Goal: Task Accomplishment & Management: Manage account settings

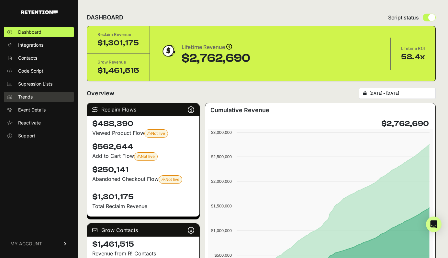
scroll to position [74, 0]
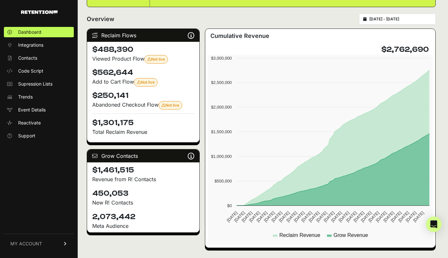
click at [26, 241] on span "MY ACCOUNT" at bounding box center [26, 243] width 32 height 6
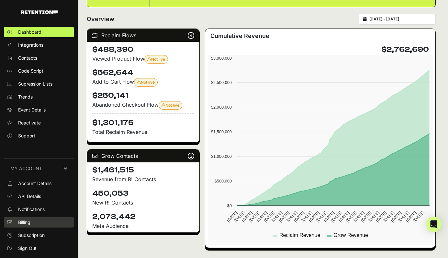
click at [24, 224] on span "Billing" at bounding box center [24, 222] width 12 height 6
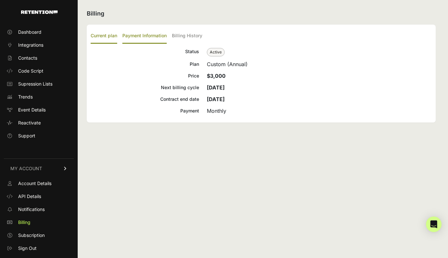
click at [140, 38] on label "Payment Information" at bounding box center [144, 36] width 44 height 15
click at [0, 0] on input "Payment Information" at bounding box center [0, 0] width 0 height 0
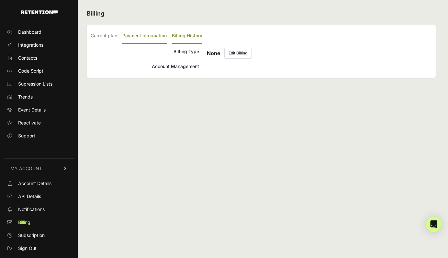
click at [186, 35] on label "Billing History" at bounding box center [187, 36] width 30 height 15
click at [0, 0] on input "Billing History" at bounding box center [0, 0] width 0 height 0
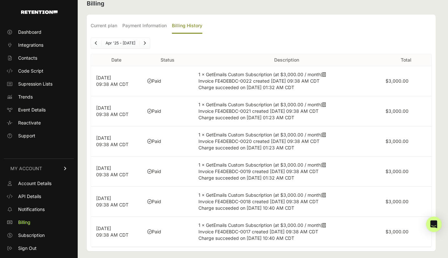
scroll to position [15, 0]
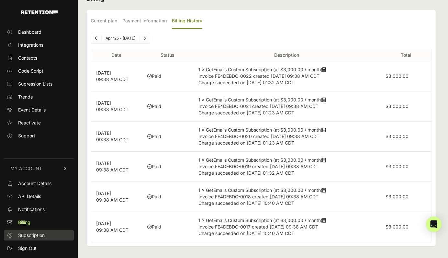
click at [33, 235] on span "Subscription" at bounding box center [31, 235] width 27 height 6
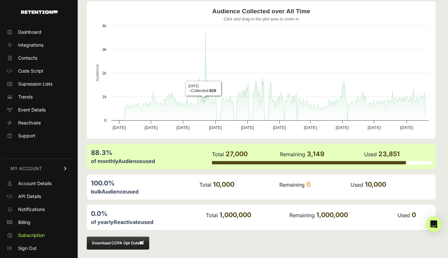
scroll to position [69, 0]
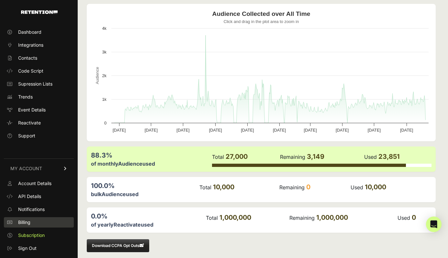
click at [28, 220] on span "Billing" at bounding box center [24, 222] width 12 height 6
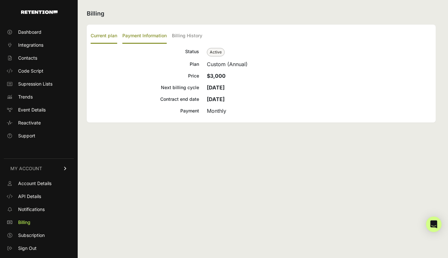
click at [147, 36] on label "Payment Information" at bounding box center [144, 36] width 44 height 15
click at [0, 0] on input "Payment Information" at bounding box center [0, 0] width 0 height 0
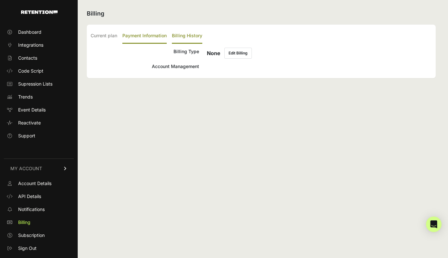
click at [192, 35] on label "Billing History" at bounding box center [187, 36] width 30 height 15
click at [0, 0] on input "Billing History" at bounding box center [0, 0] width 0 height 0
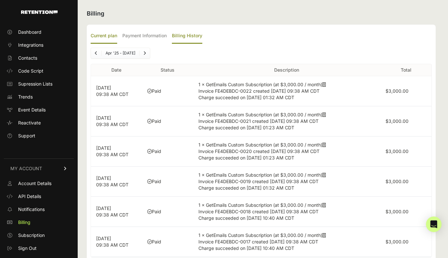
click at [103, 35] on label "Current plan" at bounding box center [104, 36] width 27 height 15
click at [0, 0] on input "Current plan" at bounding box center [0, 0] width 0 height 0
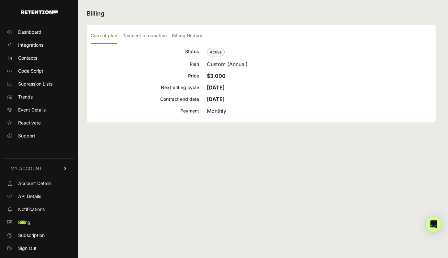
click at [25, 242] on ul "Account Details API Details Notifications Billing Subscription Sign Out" at bounding box center [39, 215] width 70 height 75
click at [25, 235] on span "Subscription" at bounding box center [31, 235] width 27 height 6
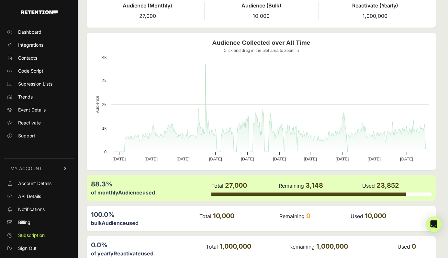
scroll to position [38, 0]
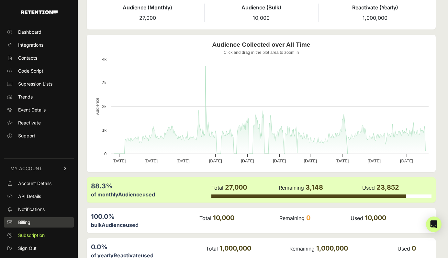
click at [30, 225] on span "Billing" at bounding box center [24, 222] width 12 height 6
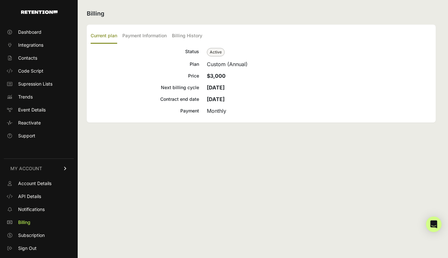
click at [176, 166] on div "Billing Current plan Payment Information Billing History Status Active Plan Cus…" at bounding box center [261, 129] width 367 height 258
click at [211, 63] on div "Custom (Annual)" at bounding box center [319, 64] width 225 height 8
click at [238, 64] on div "Custom (Annual)" at bounding box center [319, 64] width 225 height 8
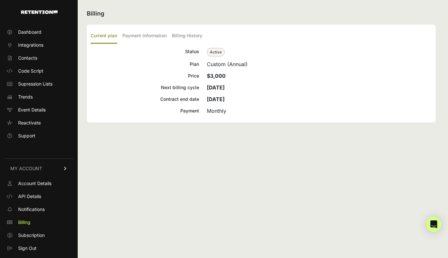
click at [238, 64] on div "Custom (Annual)" at bounding box center [319, 64] width 225 height 8
click at [215, 61] on div "Custom (Annual)" at bounding box center [319, 64] width 225 height 8
click at [259, 65] on div "Custom (Annual)" at bounding box center [319, 64] width 225 height 8
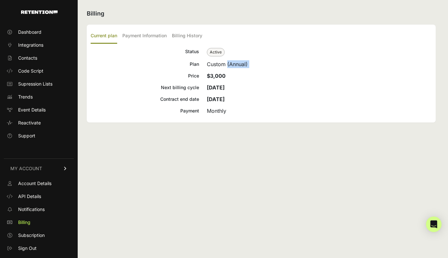
drag, startPoint x: 249, startPoint y: 65, endPoint x: 203, endPoint y: 64, distance: 45.7
click at [203, 64] on div "Plan Custom (Annual)" at bounding box center [261, 64] width 341 height 8
click at [252, 64] on div "Custom (Annual)" at bounding box center [319, 64] width 225 height 8
click at [146, 36] on label "Payment Information" at bounding box center [144, 36] width 44 height 15
click at [0, 0] on input "Payment Information" at bounding box center [0, 0] width 0 height 0
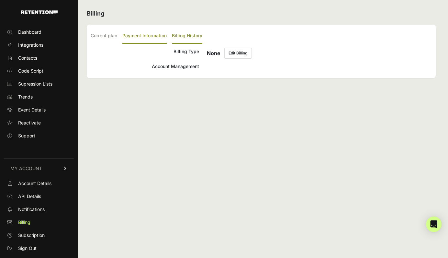
click at [182, 34] on label "Billing History" at bounding box center [187, 36] width 30 height 15
click at [0, 0] on input "Billing History" at bounding box center [0, 0] width 0 height 0
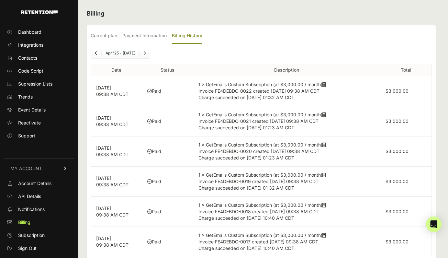
click at [94, 53] on link "Previous" at bounding box center [96, 53] width 10 height 10
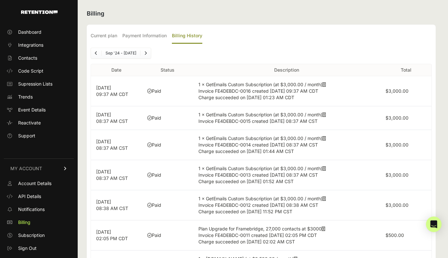
click at [96, 53] on icon "Previous" at bounding box center [96, 53] width 3 height 4
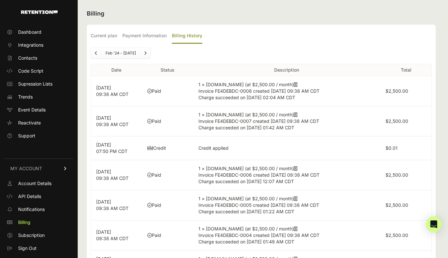
click at [96, 53] on icon "Previous" at bounding box center [96, 53] width 3 height 4
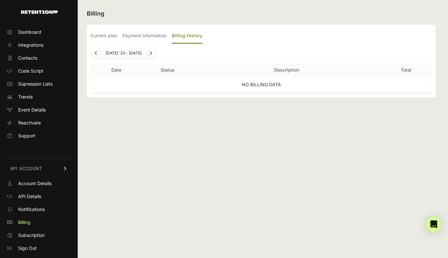
click at [146, 53] on link "Next" at bounding box center [151, 53] width 10 height 10
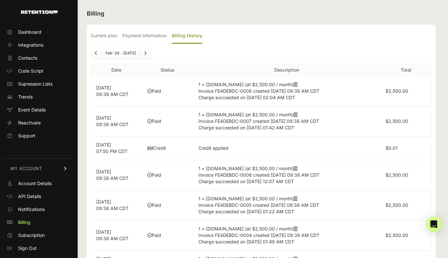
scroll to position [116, 0]
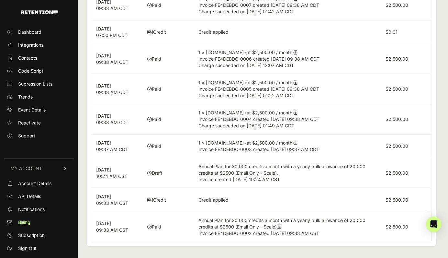
click at [108, 227] on p "Feb 21, 2024 09:33 AM CST" at bounding box center [116, 226] width 41 height 13
click at [387, 173] on label "$2,500.00" at bounding box center [397, 173] width 23 height 6
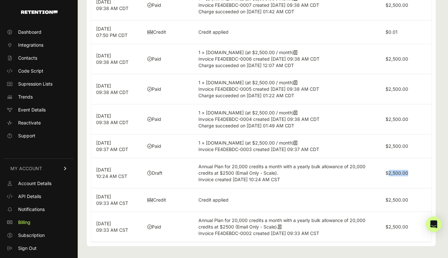
drag, startPoint x: 208, startPoint y: 168, endPoint x: 118, endPoint y: 172, distance: 90.4
click at [118, 172] on tr "Feb 21, 2024 10:24 AM CST Draft Annual Plan for 20,000 credits a month with a y…" at bounding box center [261, 173] width 341 height 30
click at [118, 172] on p "Feb 21, 2024 10:24 AM CST" at bounding box center [116, 172] width 41 height 13
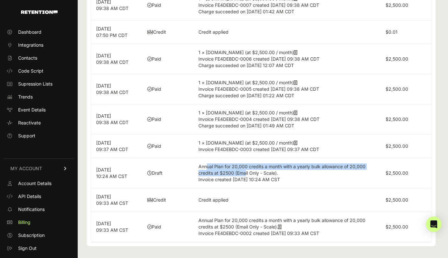
drag, startPoint x: 206, startPoint y: 168, endPoint x: 245, endPoint y: 176, distance: 40.3
click at [246, 176] on td "Annual Plan for 20,000 credits a month with a yearly bulk allowance of 20,000 c…" at bounding box center [287, 173] width 188 height 30
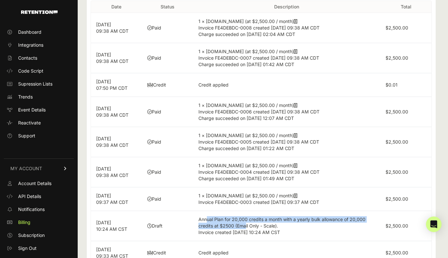
scroll to position [0, 0]
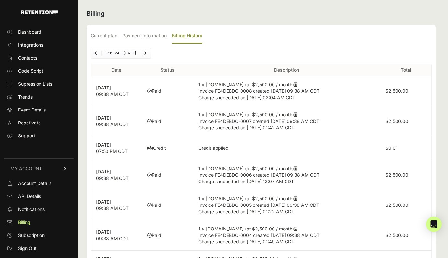
click at [147, 52] on icon "Next" at bounding box center [145, 53] width 3 height 4
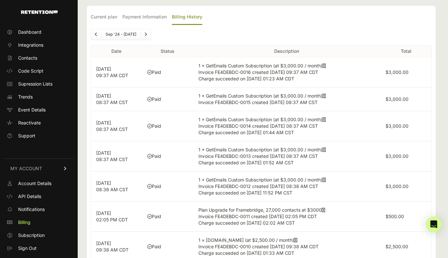
scroll to position [69, 0]
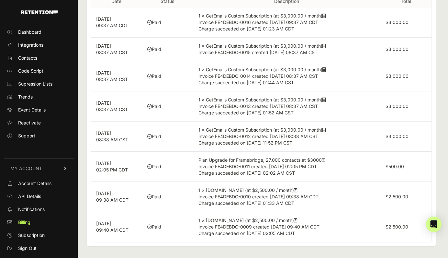
drag, startPoint x: 209, startPoint y: 161, endPoint x: 261, endPoint y: 177, distance: 54.1
click at [261, 177] on td "Plan Upgrade for Framebridge, 27,000 contacts at $3000 Invoice FE4DEBDC-0011 cr…" at bounding box center [287, 167] width 188 height 30
click at [295, 174] on span "Charge succeeded on Nov 14, 2024 02:02 AM CST" at bounding box center [247, 173] width 97 height 6
click at [384, 139] on td "$3,000.00" at bounding box center [406, 136] width 51 height 30
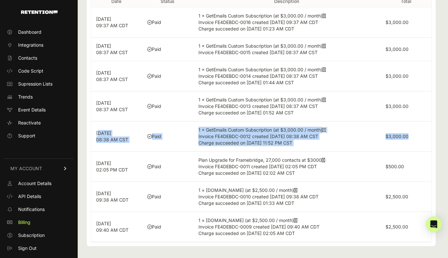
drag, startPoint x: 98, startPoint y: 132, endPoint x: 400, endPoint y: 143, distance: 301.5
click at [400, 143] on tr "Nov 12, 2024 08:38 AM CST Paid 1 × GetEmails Custom Subscription (at $3,000.00 …" at bounding box center [261, 136] width 341 height 30
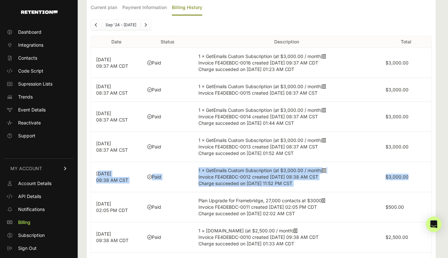
scroll to position [27, 0]
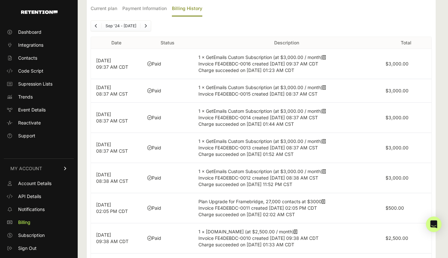
click at [245, 97] on td "1 × GetEmails Custom Subscription (at $3,000.00 / month) Invoice FE4DEBDC-0015 …" at bounding box center [287, 91] width 188 height 24
click at [257, 128] on td "1 × GetEmails Custom Subscription (at $3,000.00 / month) Invoice FE4DEBDC-0014 …" at bounding box center [287, 118] width 188 height 30
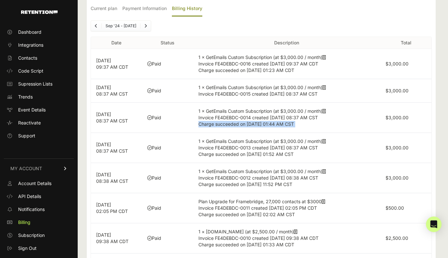
click at [257, 128] on td "1 × GetEmails Custom Subscription (at $3,000.00 / month) Invoice FE4DEBDC-0014 …" at bounding box center [287, 118] width 188 height 30
click at [317, 117] on span "Invoice FE4DEBDC-0014 created Jan 12, 2025 08:37 AM CST" at bounding box center [259, 118] width 120 height 6
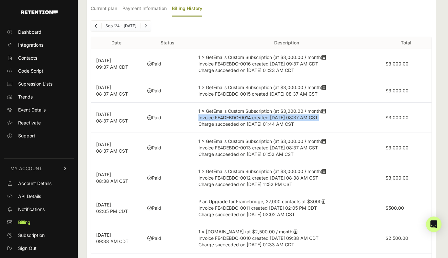
click at [317, 117] on span "Invoice FE4DEBDC-0014 created Jan 12, 2025 08:37 AM CST" at bounding box center [259, 118] width 120 height 6
click at [315, 124] on td "1 × GetEmails Custom Subscription (at $3,000.00 / month) Invoice FE4DEBDC-0014 …" at bounding box center [287, 118] width 188 height 30
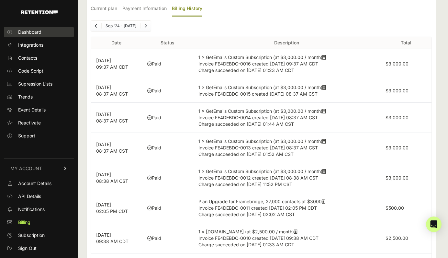
click at [19, 32] on span "Dashboard" at bounding box center [29, 32] width 23 height 6
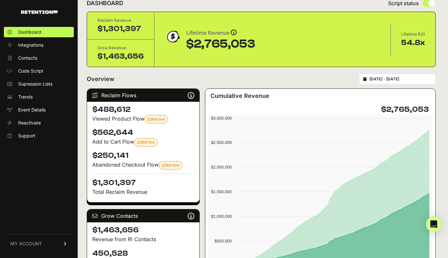
scroll to position [15, 0]
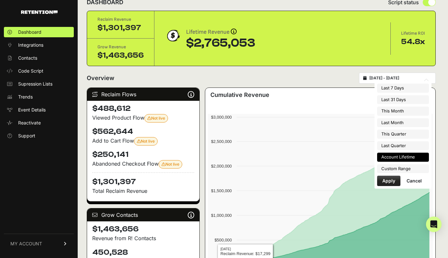
click at [408, 75] on input "[DATE] - [DATE]" at bounding box center [401, 77] width 62 height 5
click at [392, 99] on li "Last 31 Days" at bounding box center [403, 99] width 52 height 9
type input "[DATE] - [DATE]"
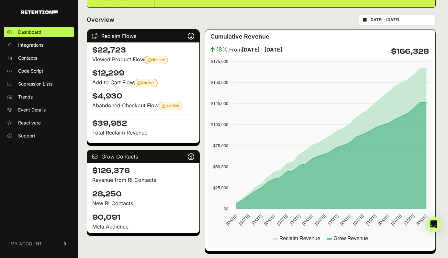
scroll to position [85, 0]
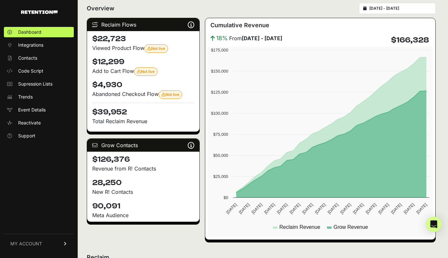
drag, startPoint x: 98, startPoint y: 158, endPoint x: 155, endPoint y: 158, distance: 57.0
click at [155, 158] on h4 "$126,376" at bounding box center [143, 159] width 102 height 10
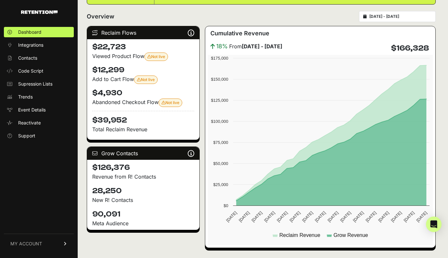
scroll to position [71, 0]
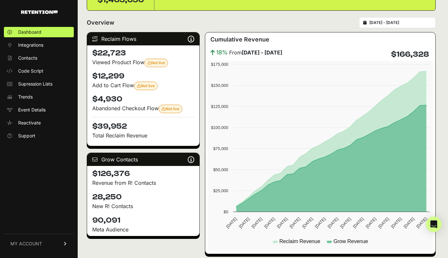
drag, startPoint x: 96, startPoint y: 129, endPoint x: 175, endPoint y: 129, distance: 79.0
click at [175, 129] on h4 "$39,952" at bounding box center [143, 124] width 102 height 15
click at [101, 132] on p "Total Reclaim Revenue" at bounding box center [143, 136] width 102 height 8
click at [99, 126] on h4 "$39,952" at bounding box center [143, 124] width 102 height 15
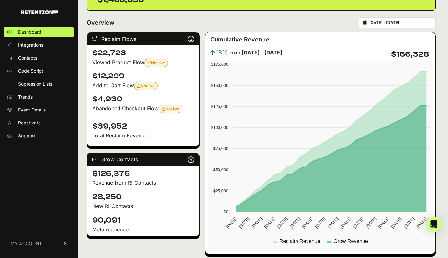
click at [119, 128] on h4 "$39,952" at bounding box center [143, 124] width 102 height 15
click at [118, 128] on h4 "$39,952" at bounding box center [143, 124] width 102 height 15
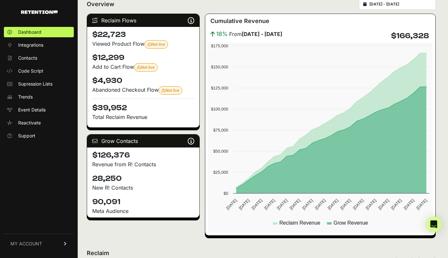
drag, startPoint x: 98, startPoint y: 158, endPoint x: 155, endPoint y: 158, distance: 58.0
click at [155, 158] on h4 "$126,376" at bounding box center [143, 155] width 102 height 10
click at [23, 241] on span "MY ACCOUNT" at bounding box center [26, 243] width 32 height 6
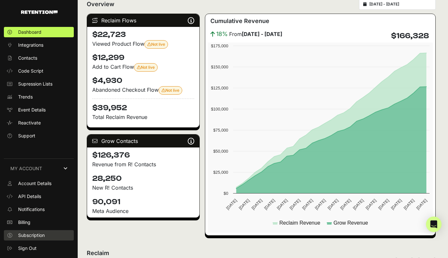
click at [31, 232] on span "Subscription" at bounding box center [31, 235] width 27 height 6
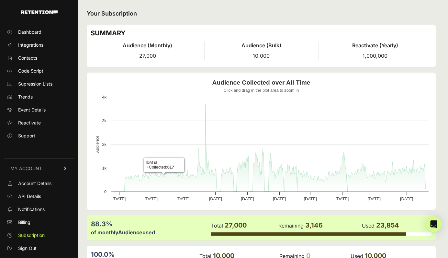
click at [145, 48] on h4 "Audience (Monthly)" at bounding box center [148, 45] width 114 height 8
click at [28, 222] on span "Billing" at bounding box center [24, 222] width 12 height 6
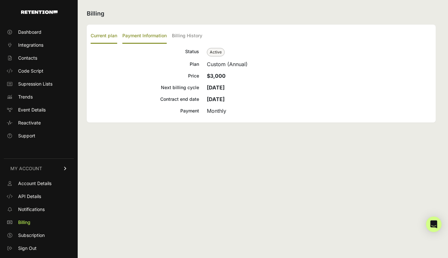
click at [131, 34] on label "Payment Information" at bounding box center [144, 36] width 44 height 15
click at [0, 0] on input "Payment Information" at bounding box center [0, 0] width 0 height 0
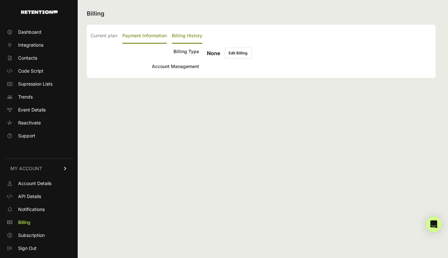
click at [186, 33] on label "Billing History" at bounding box center [187, 36] width 30 height 15
click at [0, 0] on input "Billing History" at bounding box center [0, 0] width 0 height 0
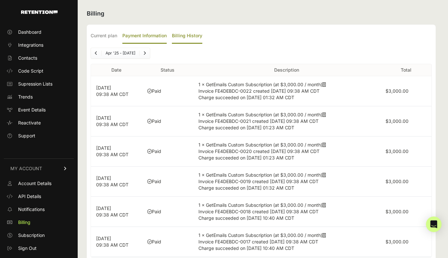
click at [144, 40] on label "Payment Information" at bounding box center [144, 36] width 44 height 15
click at [0, 0] on input "Payment Information" at bounding box center [0, 0] width 0 height 0
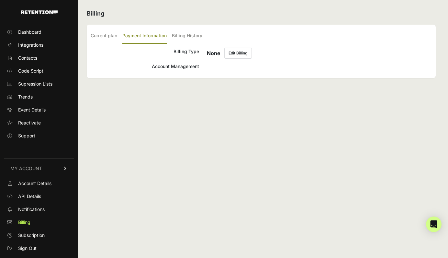
click at [242, 55] on button "Edit Billing" at bounding box center [238, 53] width 28 height 11
click at [103, 36] on label "Current plan" at bounding box center [104, 36] width 27 height 15
click at [0, 0] on input "Current plan" at bounding box center [0, 0] width 0 height 0
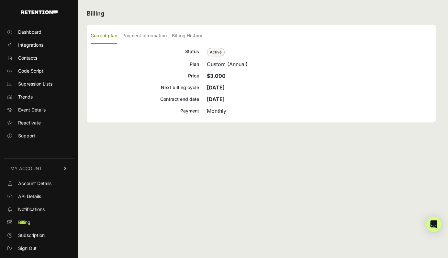
click at [214, 52] on span "Active" at bounding box center [216, 52] width 18 height 8
